Goal: Transaction & Acquisition: Download file/media

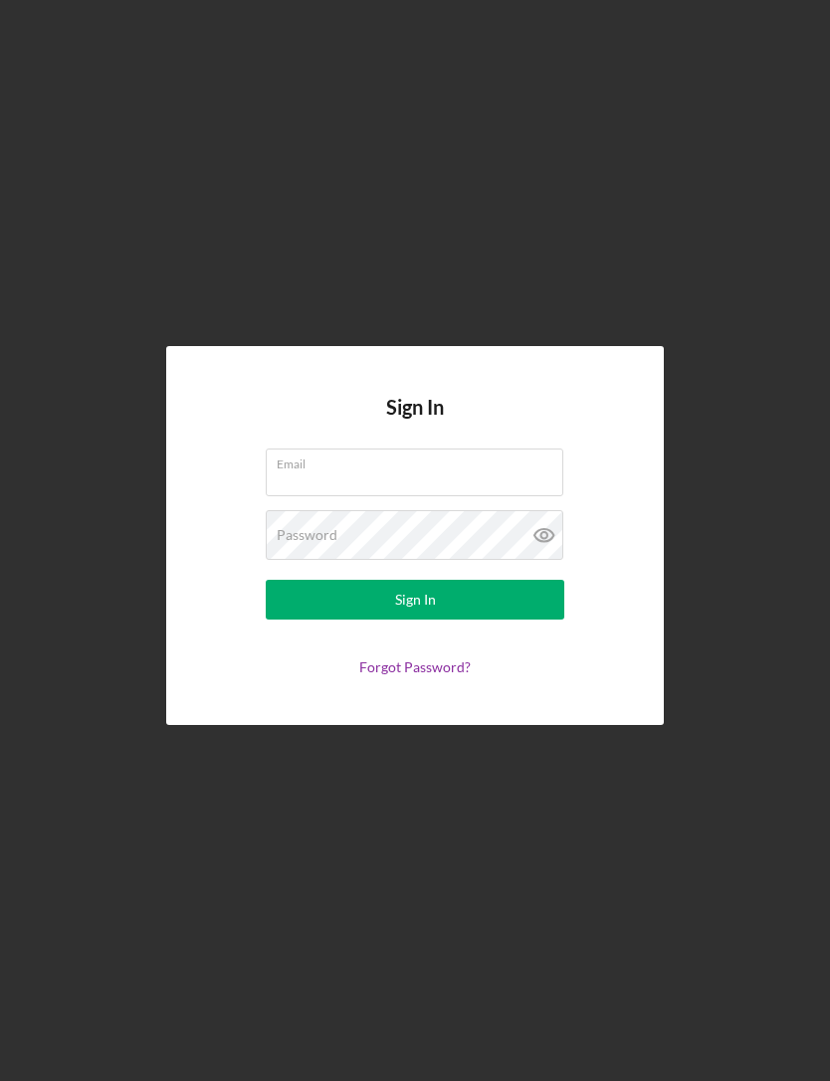
click at [472, 496] on input "Email" at bounding box center [414, 473] width 297 height 48
type input "lwilliams@pcvmail.org"
click at [415, 620] on button "Sign In" at bounding box center [415, 600] width 298 height 40
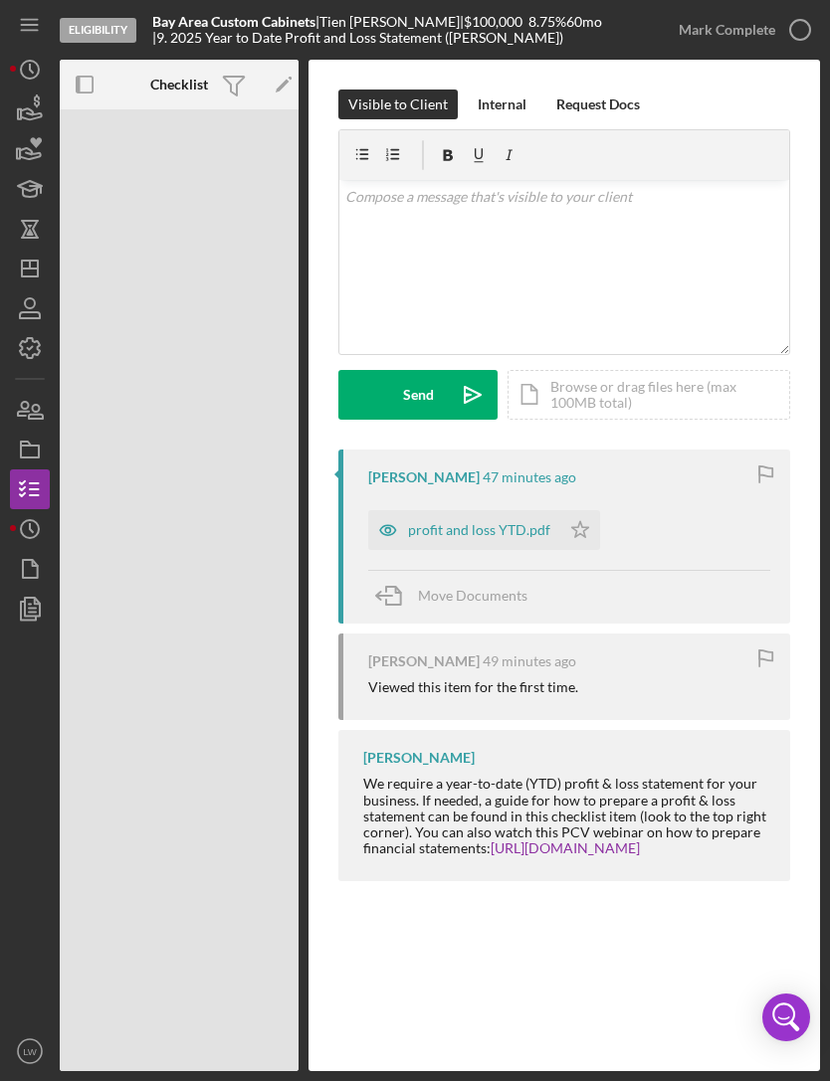
click at [45, 115] on icon "button" at bounding box center [30, 110] width 50 height 50
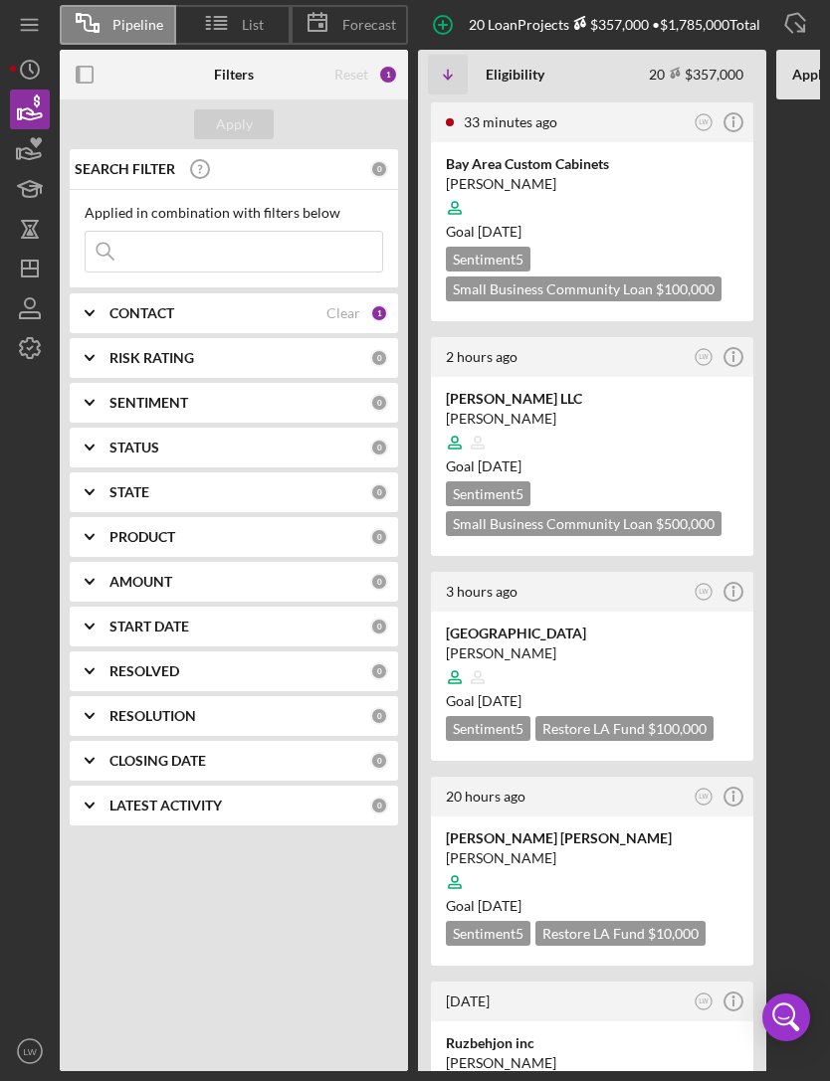
click at [707, 209] on div at bounding box center [592, 208] width 292 height 38
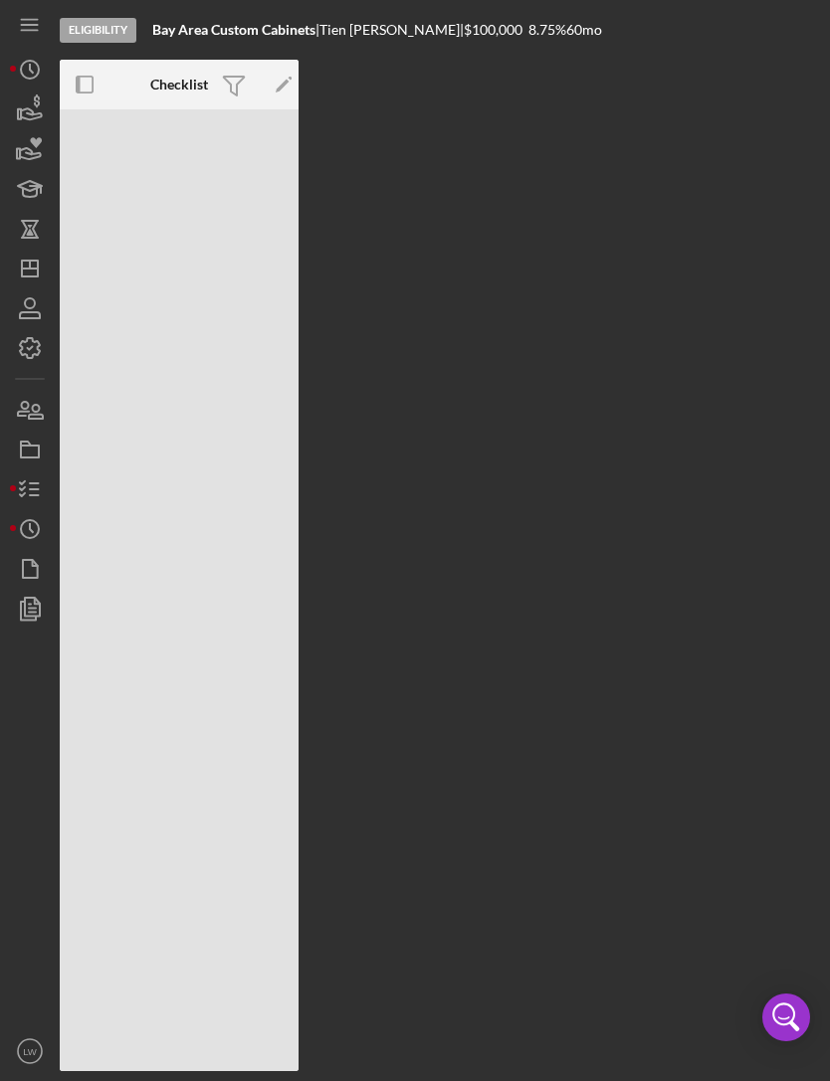
click at [90, 82] on icon "button" at bounding box center [85, 85] width 45 height 45
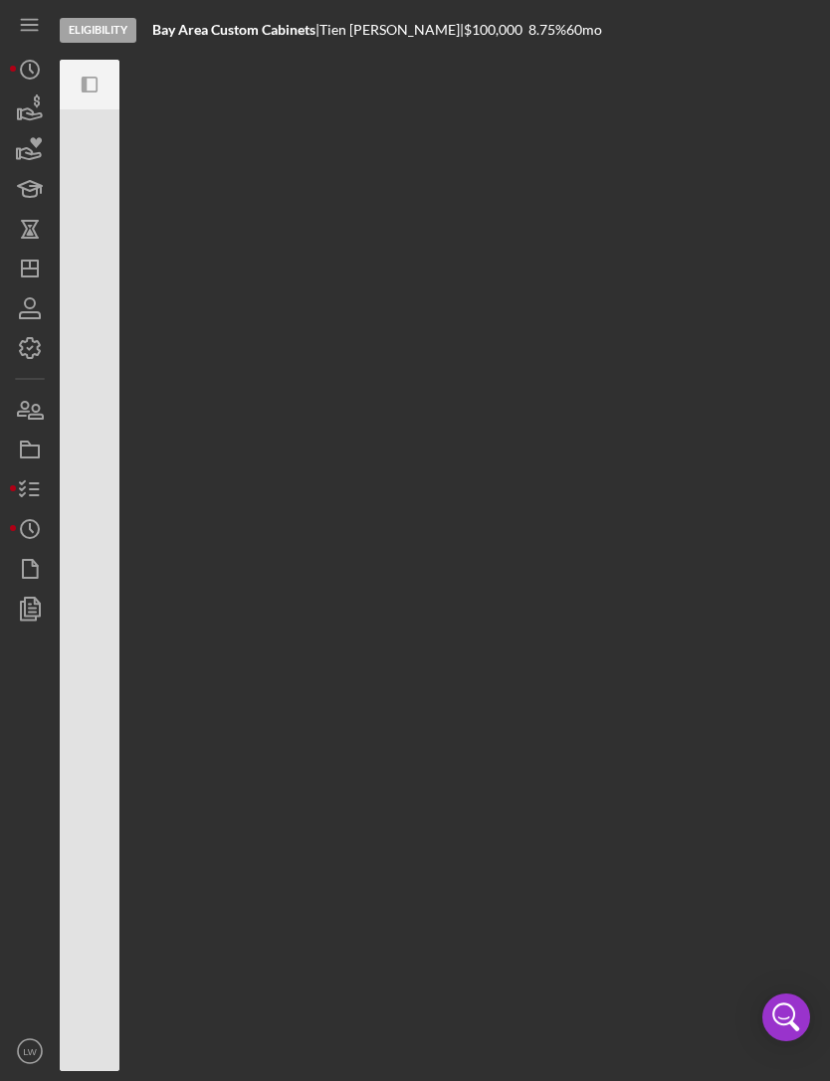
click at [86, 95] on icon "Icon/Panel Side Expand" at bounding box center [90, 85] width 45 height 45
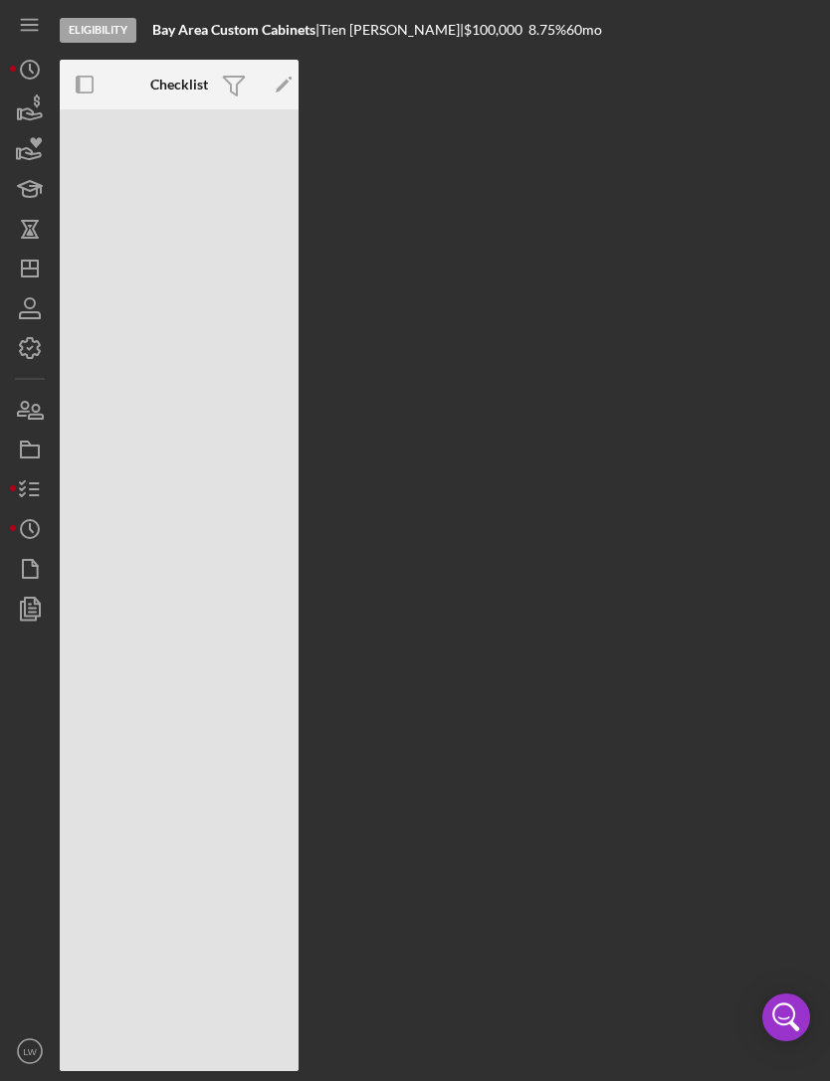
click at [47, 527] on icon "Icon/History" at bounding box center [30, 529] width 50 height 50
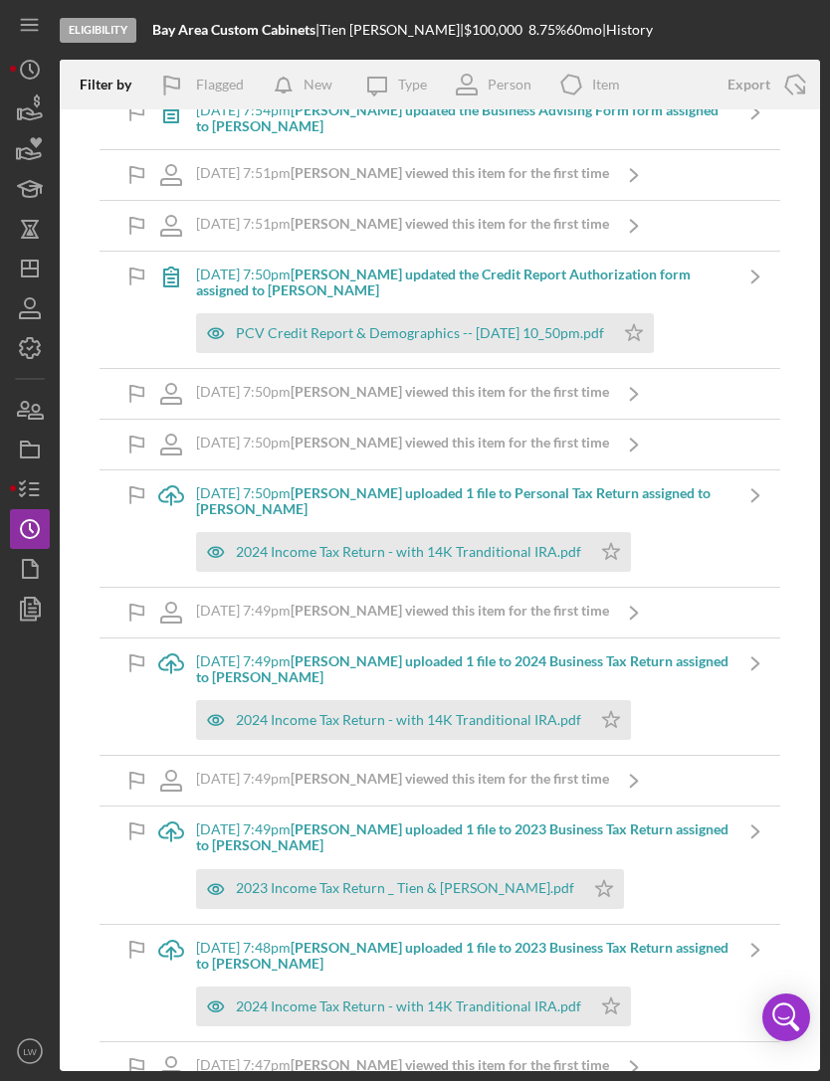
scroll to position [1416, 0]
click at [450, 879] on div "2023 Income Tax Return _ Tien & Hien.pdf" at bounding box center [405, 887] width 338 height 16
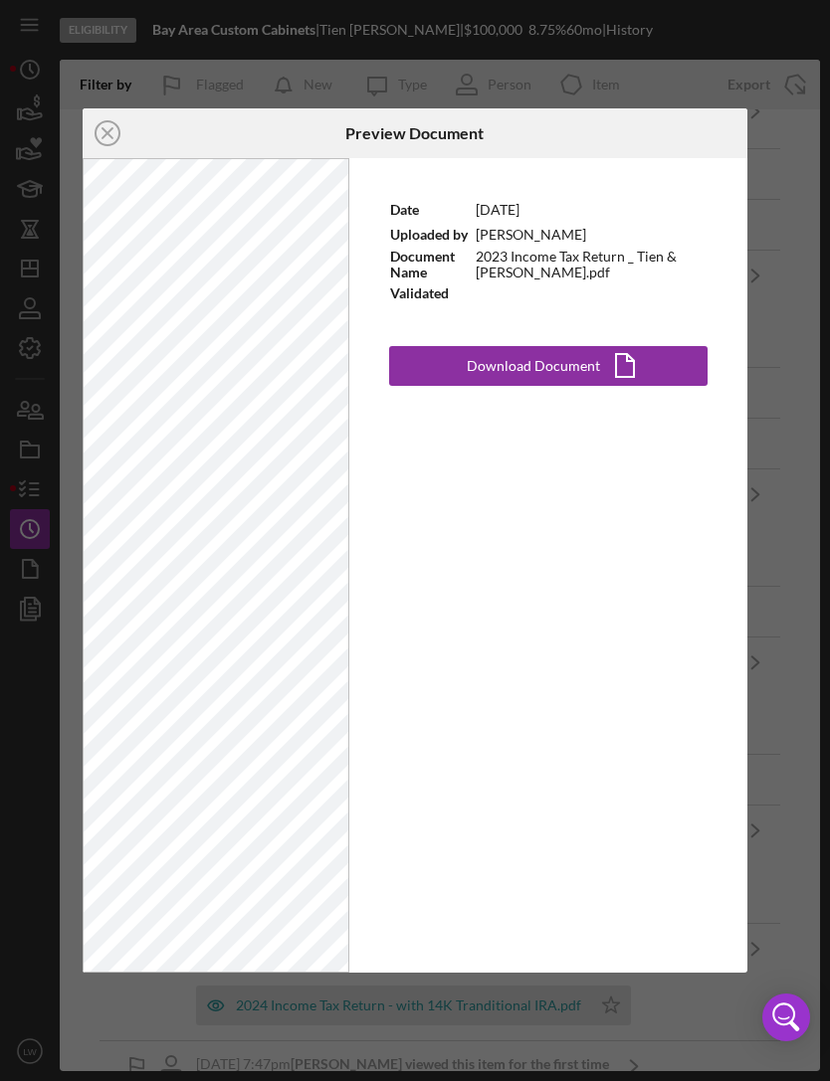
click at [594, 382] on div "Download Document" at bounding box center [533, 366] width 133 height 40
click at [653, 375] on button "Download Document Icon/Document" at bounding box center [548, 366] width 318 height 40
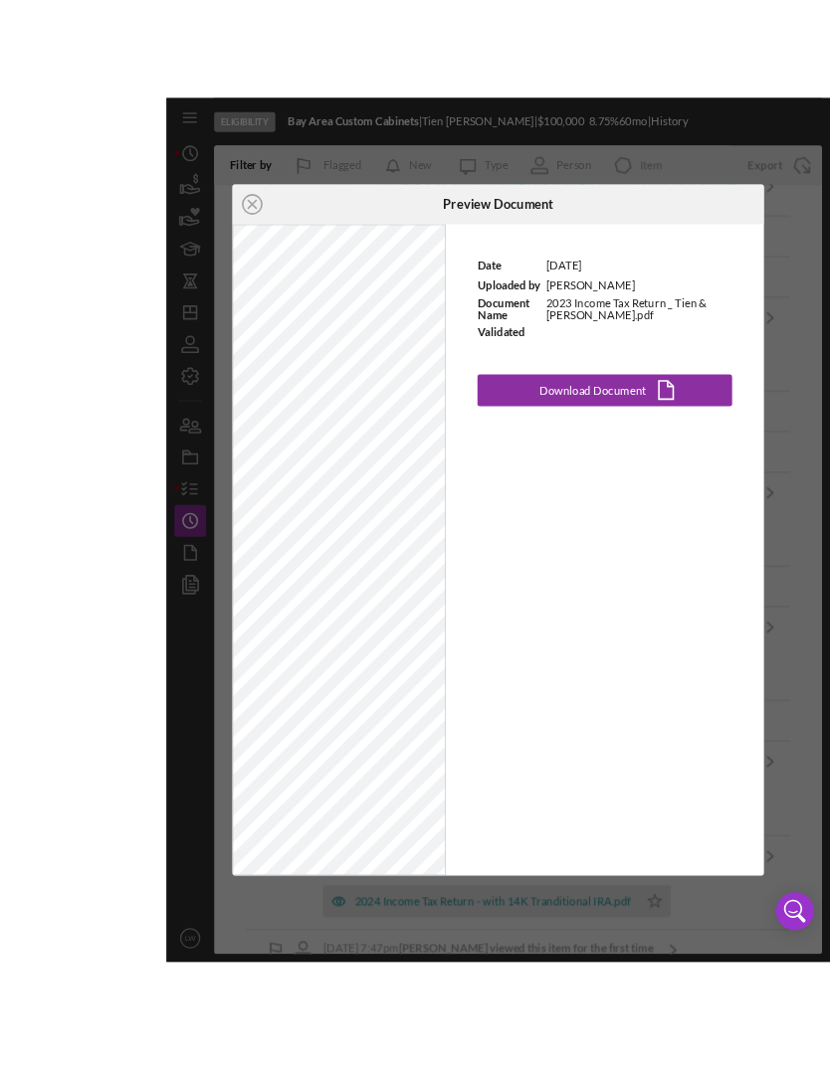
scroll to position [44, 0]
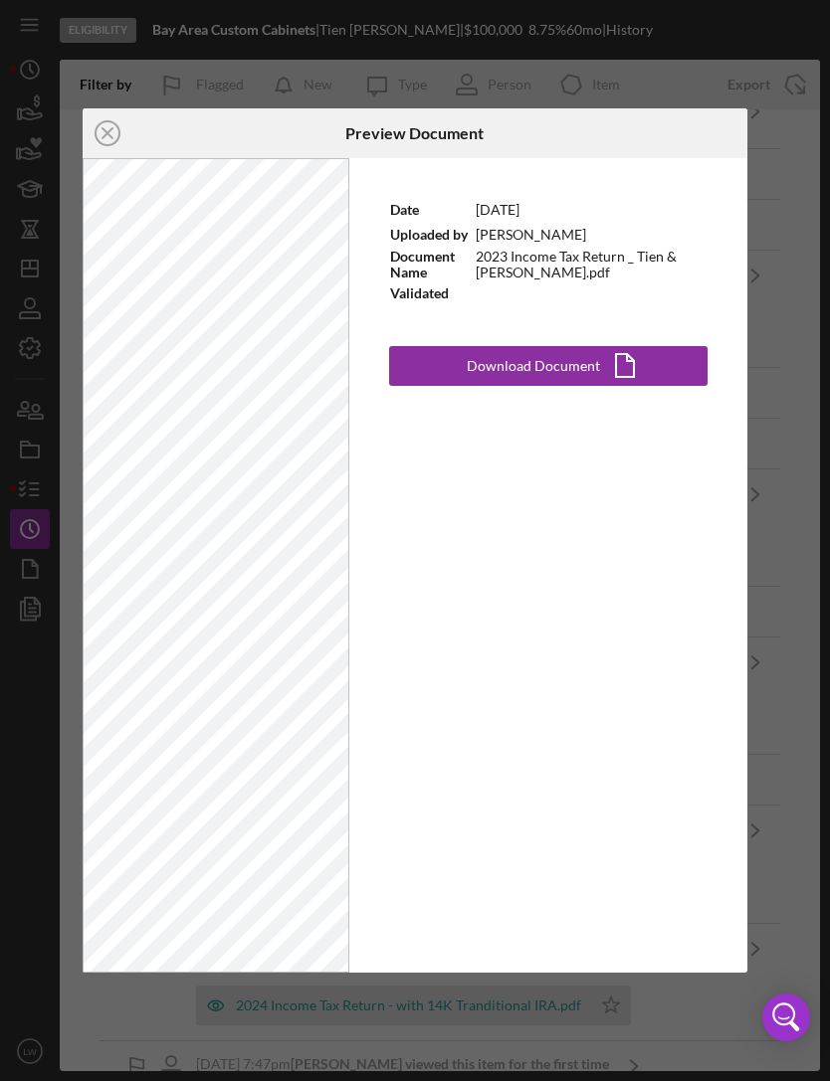
click at [101, 136] on icon "Icon/Close" at bounding box center [108, 133] width 50 height 50
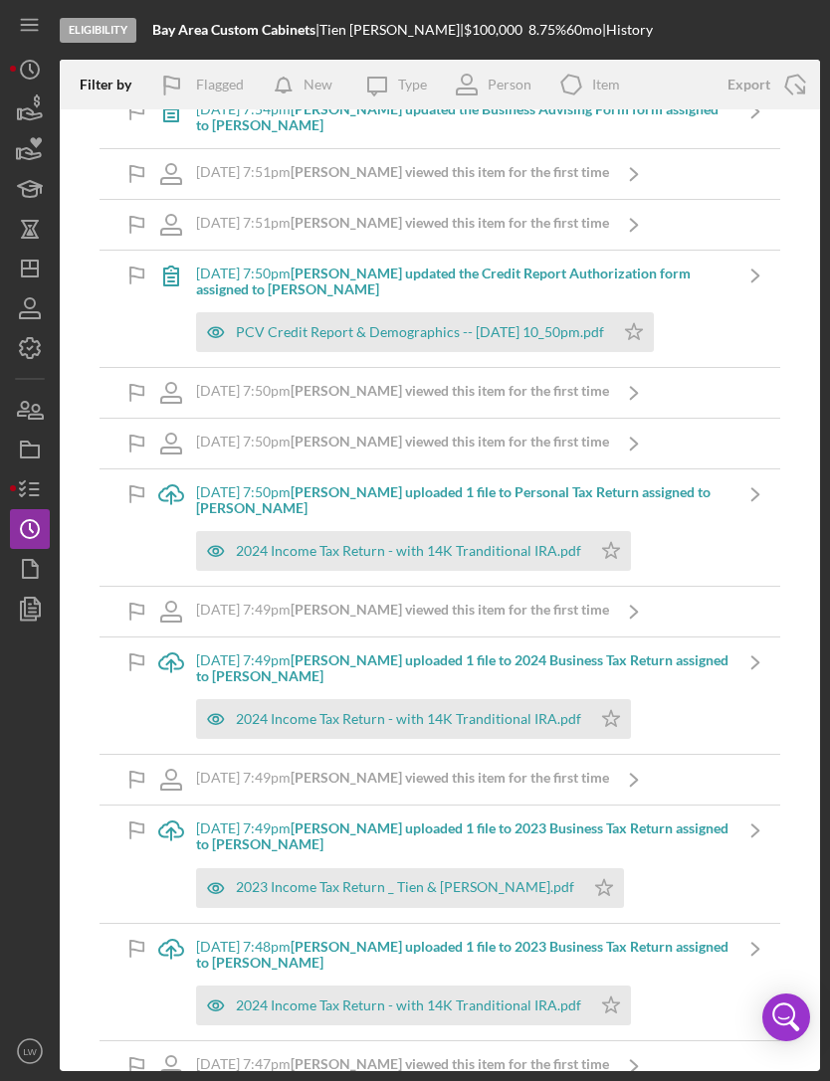
click at [409, 820] on b "Tien N. uploaded 1 file to 2023 Business Tax Return assigned to Tien N." at bounding box center [462, 836] width 532 height 33
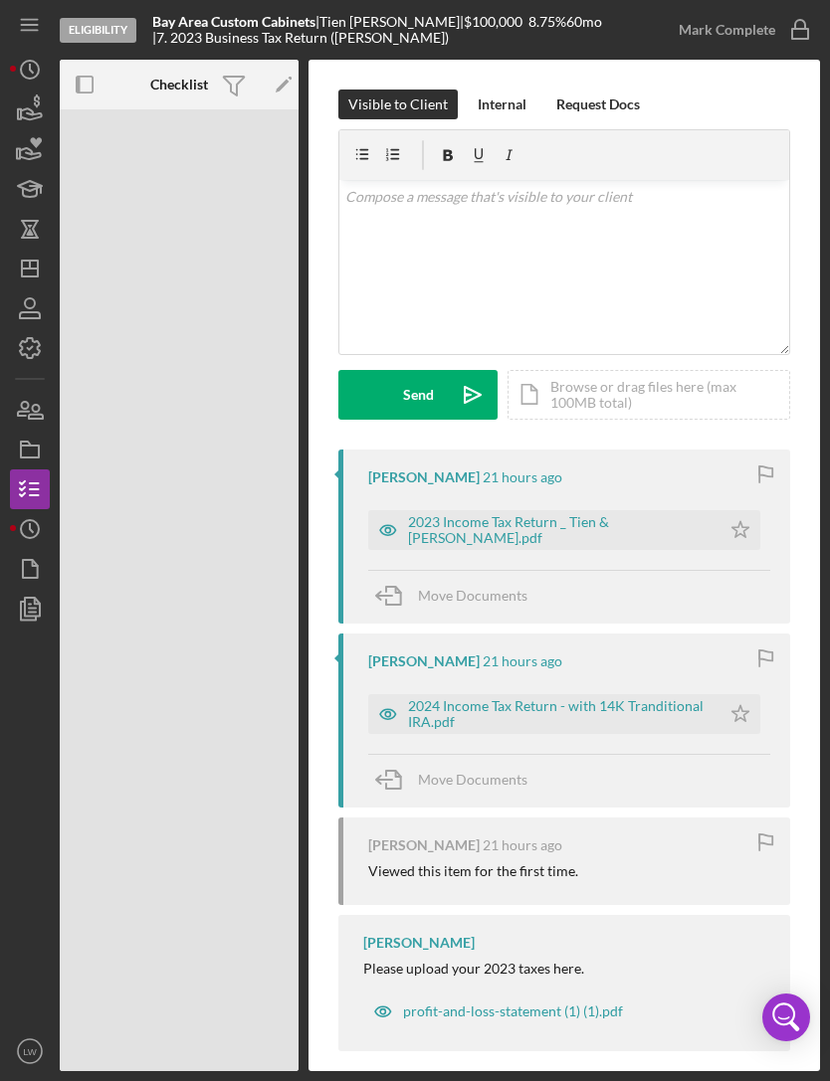
click at [600, 514] on div "2023 Income Tax Return _ Tien & Hien.pdf" at bounding box center [559, 530] width 302 height 32
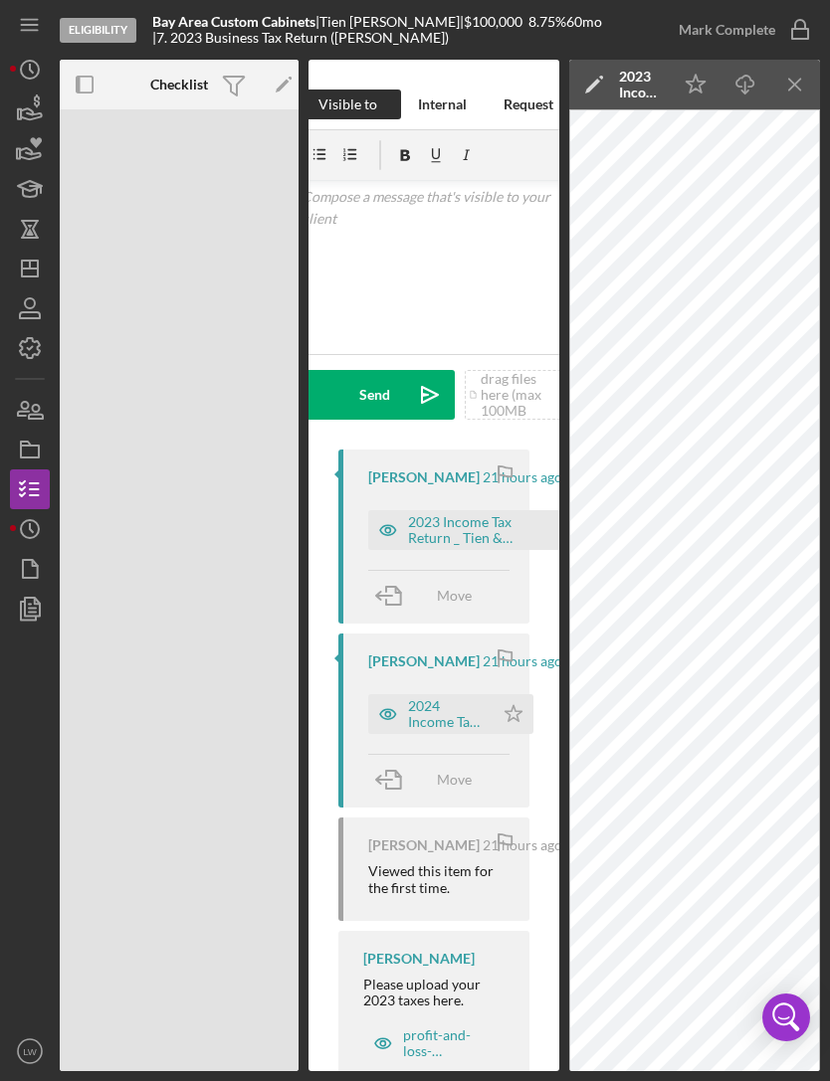
click at [97, 63] on icon "button" at bounding box center [85, 85] width 45 height 45
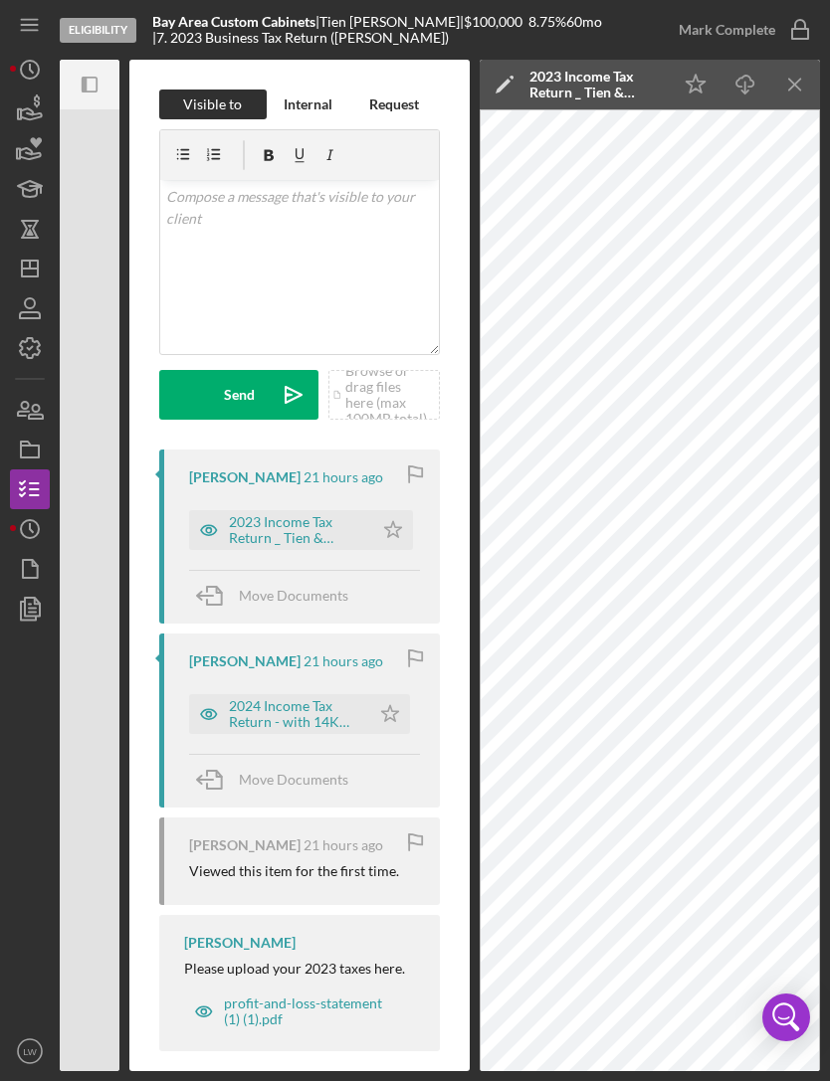
click at [749, 63] on icon "Icon/Download" at bounding box center [745, 85] width 45 height 45
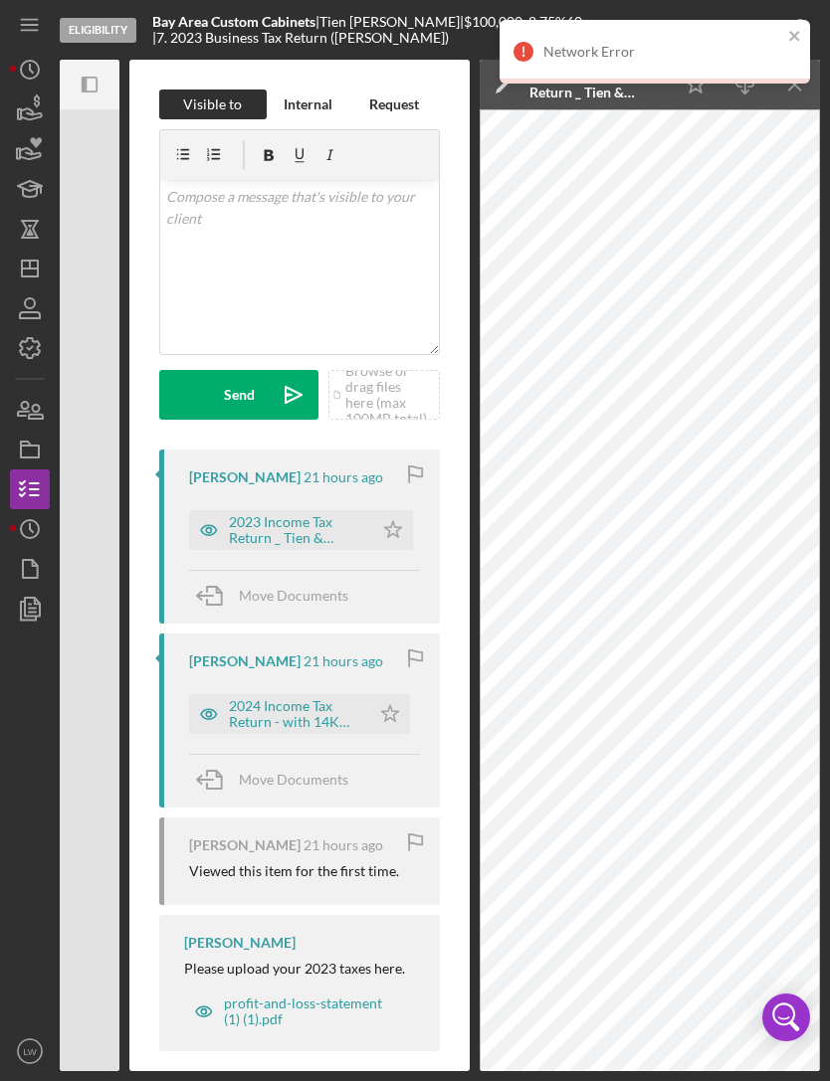
click at [796, 29] on icon "close" at bounding box center [795, 36] width 14 height 16
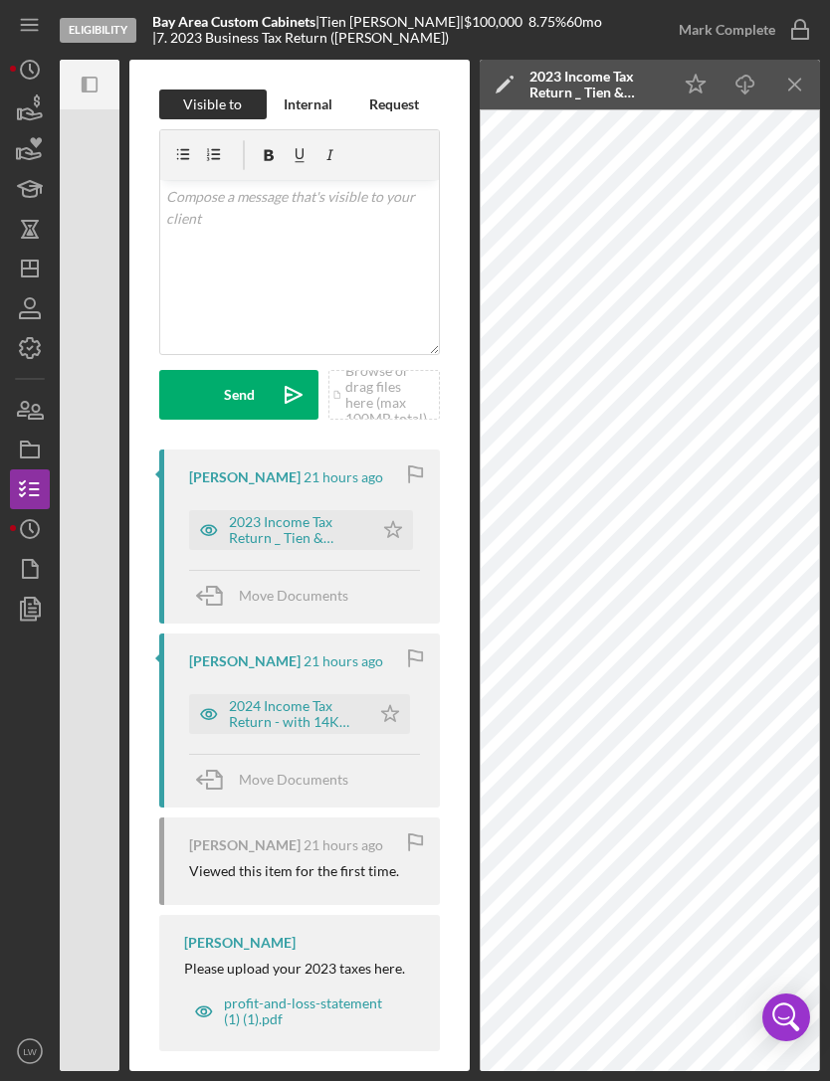
click at [774, 1020] on icon "Open Intercom Messenger" at bounding box center [786, 1018] width 44 height 44
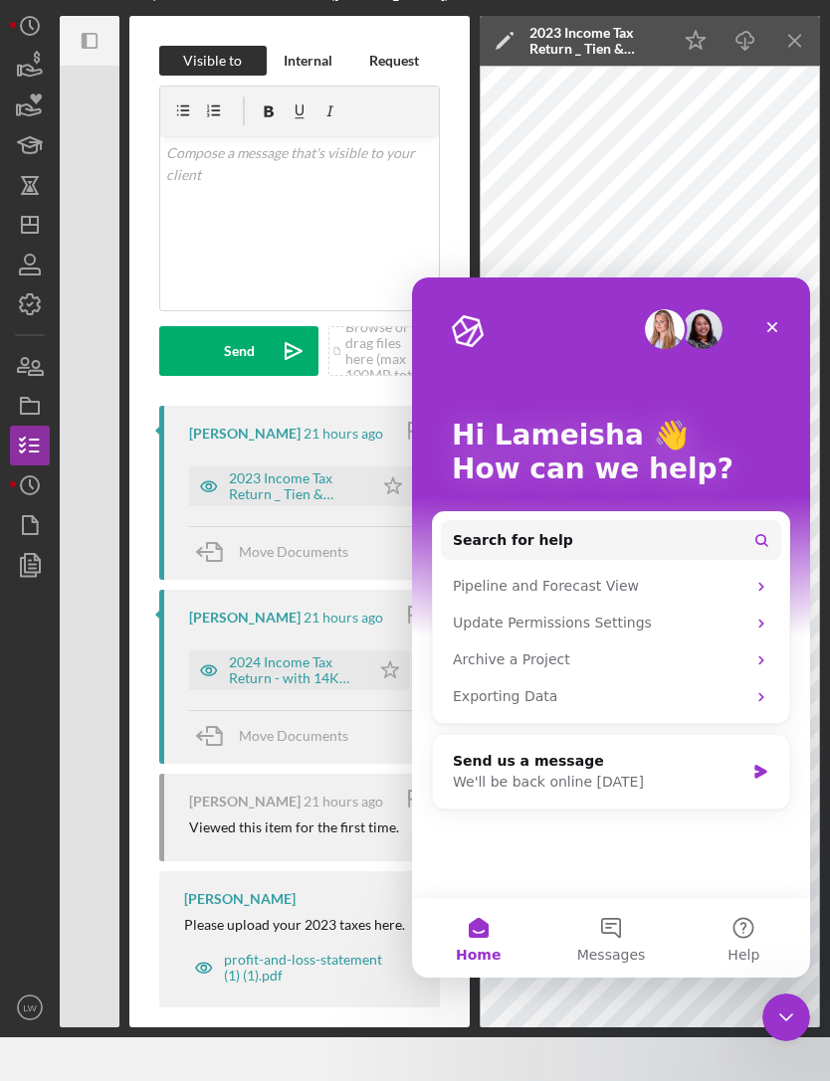
click at [774, 324] on icon "Close" at bounding box center [772, 327] width 11 height 11
